Goal: Task Accomplishment & Management: Use online tool/utility

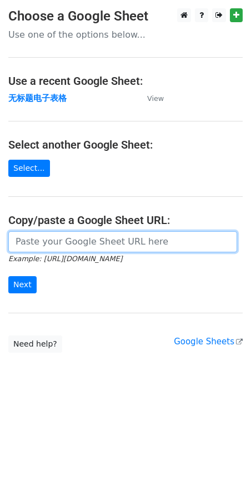
click at [43, 248] on input "url" at bounding box center [122, 241] width 229 height 21
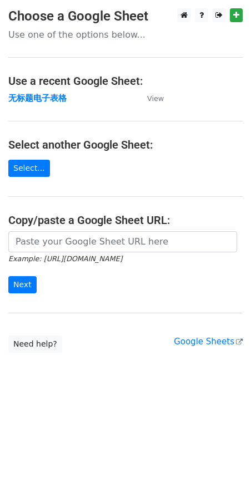
click at [153, 292] on form "Example: https://docs.google.com/spreadsheets/d/abc/edit Next" at bounding box center [125, 262] width 234 height 62
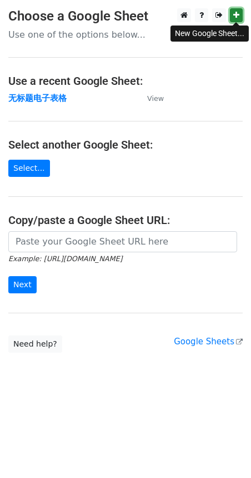
click at [237, 16] on icon at bounding box center [236, 15] width 6 height 8
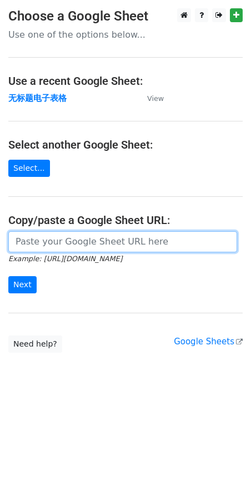
click at [103, 245] on input "url" at bounding box center [122, 241] width 229 height 21
paste input "[URL][DOMAIN_NAME]"
type input "[URL][DOMAIN_NAME]"
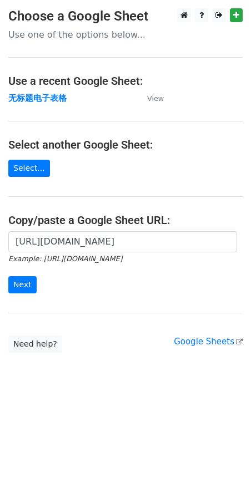
click at [39, 283] on form "https://docs.google.com/spreadsheets/d/1qDP6Cf5z17Fmf8ZRMh4cdkicj7RDAZLpClLhhWc…" at bounding box center [125, 262] width 234 height 62
click at [27, 284] on input "Next" at bounding box center [22, 284] width 28 height 17
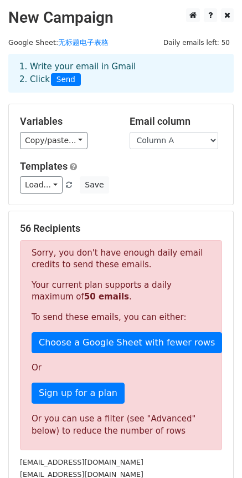
scroll to position [55, 0]
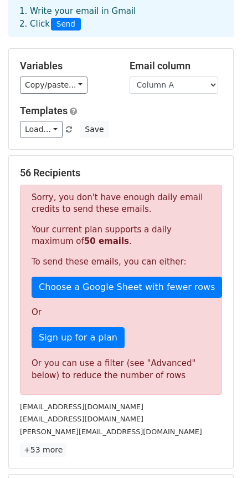
click at [137, 139] on div "Variables Copy/paste... {{Column A}} Email column Column A Templates Load... No…" at bounding box center [121, 99] width 225 height 100
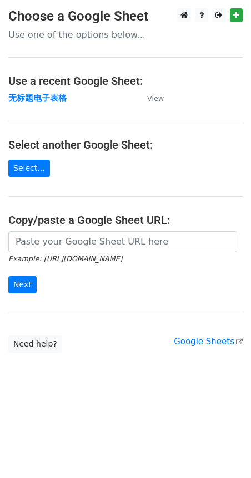
click at [82, 255] on small "Example: https://docs.google.com/spreadsheets/d/abc/edit" at bounding box center [65, 259] width 114 height 8
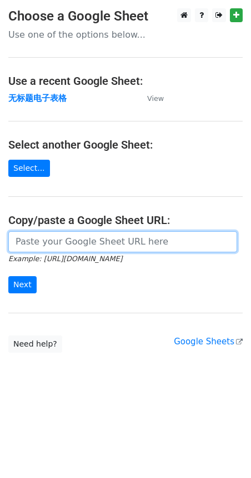
click at [128, 239] on input "url" at bounding box center [122, 241] width 229 height 21
paste input "https://docs.google.com/spreadsheets/d/1qDP6Cf5z17Fmf8ZRMh4cdkicj7RDAZLpClLhhWc…"
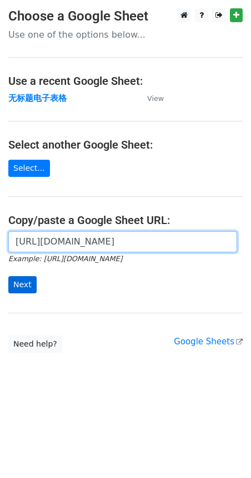
type input "https://docs.google.com/spreadsheets/d/1qDP6Cf5z17Fmf8ZRMh4cdkicj7RDAZLpClLhhWc…"
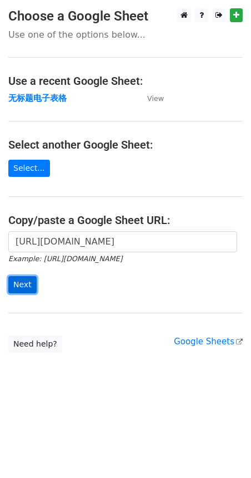
scroll to position [0, 0]
click at [27, 288] on input "Next" at bounding box center [22, 284] width 28 height 17
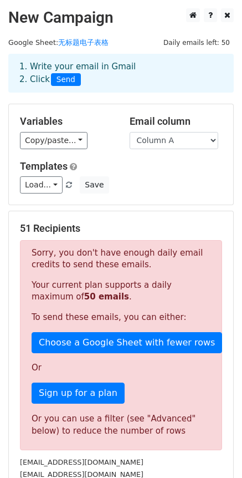
click at [140, 209] on form "Variables Copy/paste... {{Column A}} Email column Column A Templates Load... No…" at bounding box center [121, 353] width 226 height 499
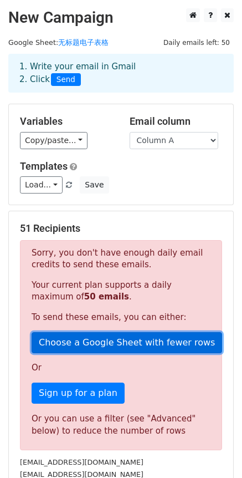
click at [137, 343] on link "Choose a Google Sheet with fewer rows" at bounding box center [127, 342] width 191 height 21
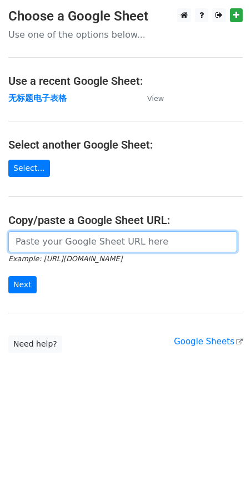
click at [75, 241] on input "url" at bounding box center [122, 241] width 229 height 21
paste input "[URL][DOMAIN_NAME]"
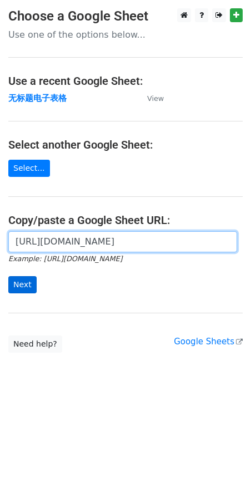
type input "https://docs.google.com/spreadsheets/d/1qDP6Cf5z17Fmf8ZRMh4cdkicj7RDAZLpClLhhWc…"
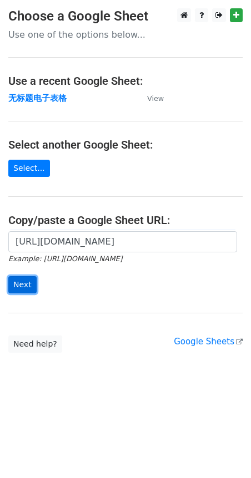
scroll to position [0, 0]
click at [14, 283] on input "Next" at bounding box center [22, 284] width 28 height 17
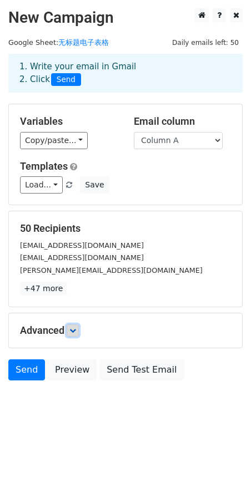
click at [79, 327] on link at bounding box center [73, 331] width 12 height 12
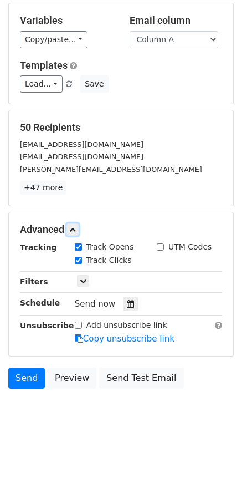
scroll to position [106, 0]
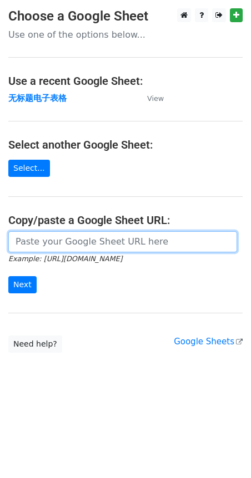
click at [78, 244] on input "url" at bounding box center [122, 241] width 229 height 21
paste input "https://docs.google.com/spreadsheets/d/1qDP6Cf5z17Fmf8ZRMh4cdkicj7RDAZLpClLhhWc…"
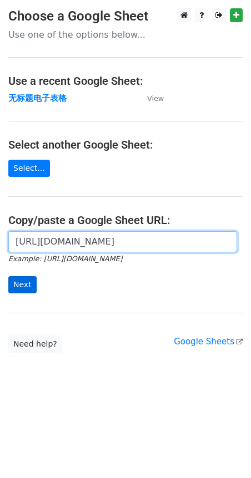
type input "https://docs.google.com/spreadsheets/d/1qDP6Cf5z17Fmf8ZRMh4cdkicj7RDAZLpClLhhWc…"
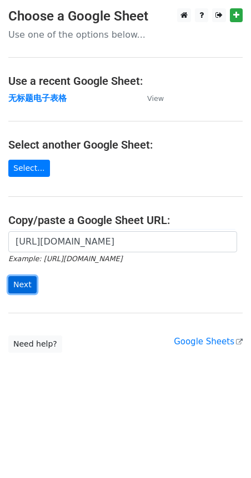
scroll to position [0, 0]
click at [19, 286] on input "Next" at bounding box center [22, 284] width 28 height 17
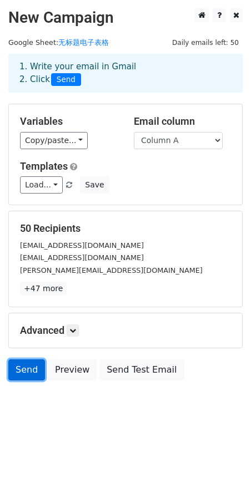
click at [25, 375] on link "Send" at bounding box center [26, 370] width 37 height 21
